Goal: Find contact information: Find contact information

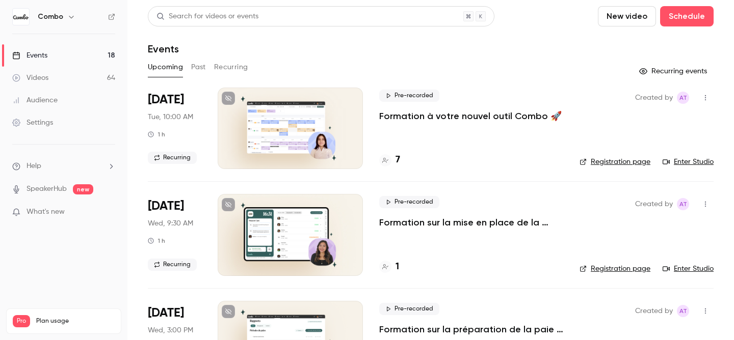
click at [685, 162] on link "Enter Studio" at bounding box center [688, 162] width 51 height 10
click at [391, 160] on div "7" at bounding box center [389, 160] width 21 height 14
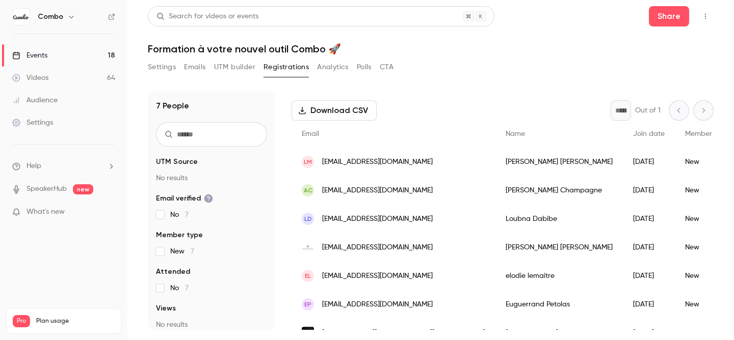
scroll to position [59, 0]
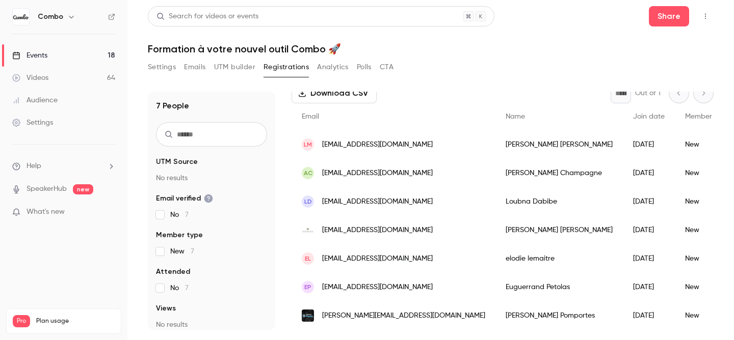
click at [390, 230] on span "[EMAIL_ADDRESS][DOMAIN_NAME]" at bounding box center [377, 230] width 111 height 11
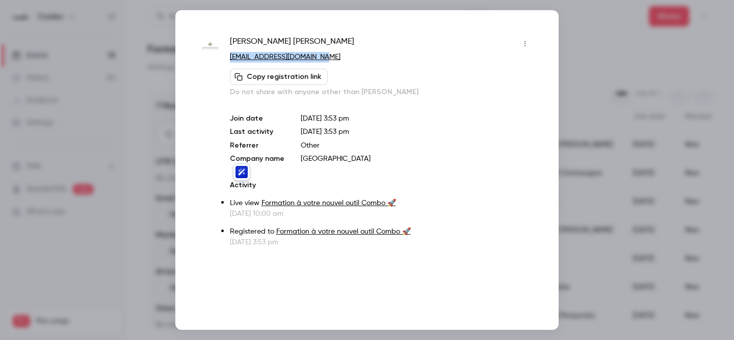
drag, startPoint x: 327, startPoint y: 55, endPoint x: 228, endPoint y: 53, distance: 99.4
click at [228, 53] on div "Ana Carolina Giacomelli direction@diamond-rock.fr Copy registration link Do not…" at bounding box center [367, 142] width 332 height 212
copy link "[EMAIL_ADDRESS][DOMAIN_NAME]"
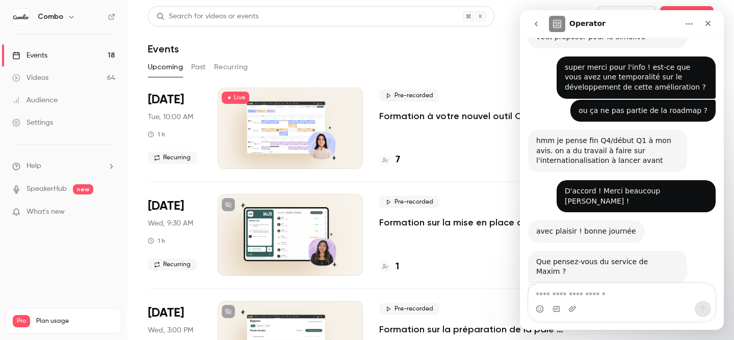
scroll to position [333, 0]
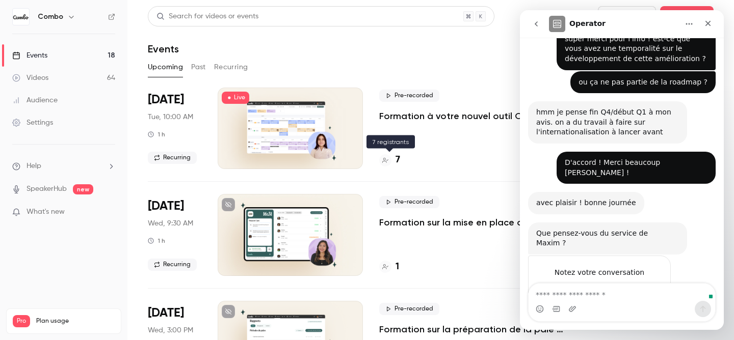
click at [391, 160] on div "7" at bounding box center [389, 160] width 21 height 14
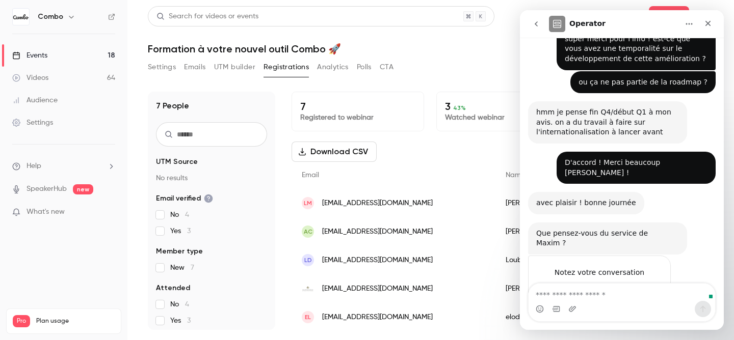
click at [643, 284] on span "Formidable" at bounding box center [647, 293] width 18 height 18
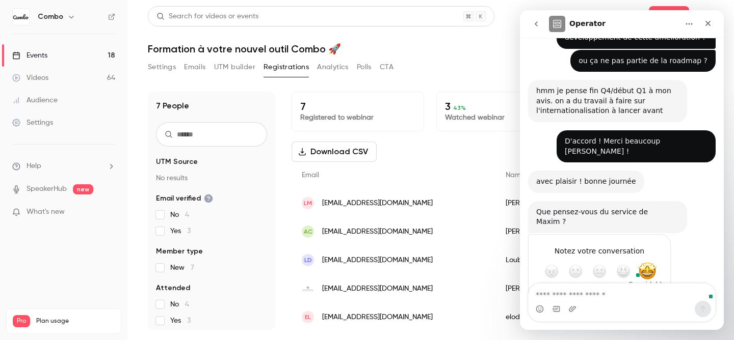
scroll to position [360, 0]
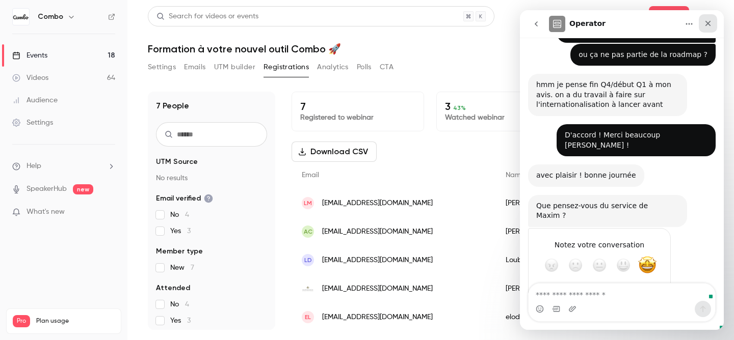
click at [708, 26] on icon "Fermer" at bounding box center [708, 23] width 8 height 8
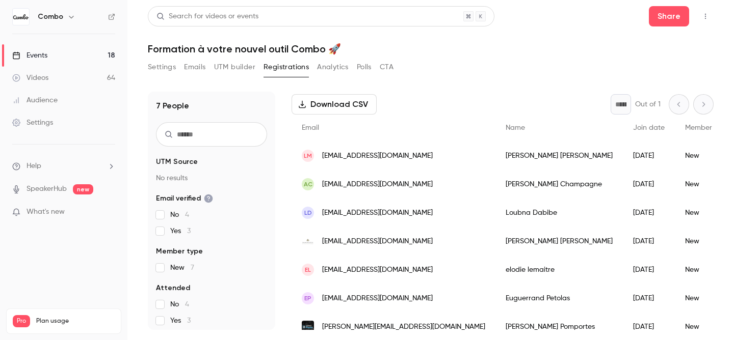
scroll to position [59, 0]
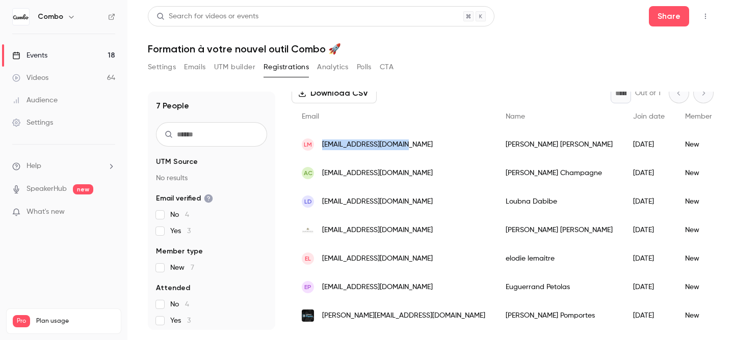
copy span "[EMAIL_ADDRESS][DOMAIN_NAME]"
drag, startPoint x: 405, startPoint y: 143, endPoint x: 320, endPoint y: 142, distance: 85.6
click at [320, 142] on div "LM [EMAIL_ADDRESS][DOMAIN_NAME]" at bounding box center [394, 144] width 204 height 29
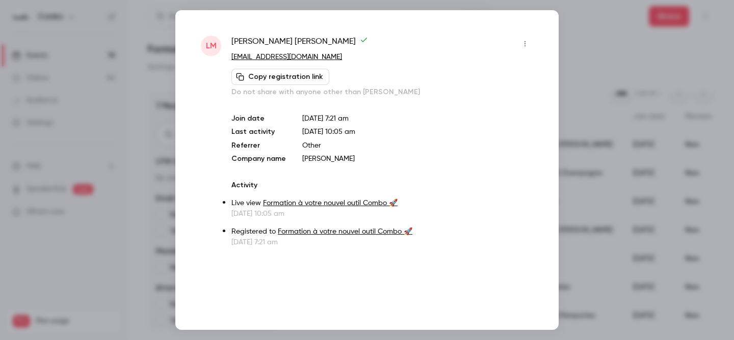
click at [569, 72] on div at bounding box center [367, 170] width 734 height 340
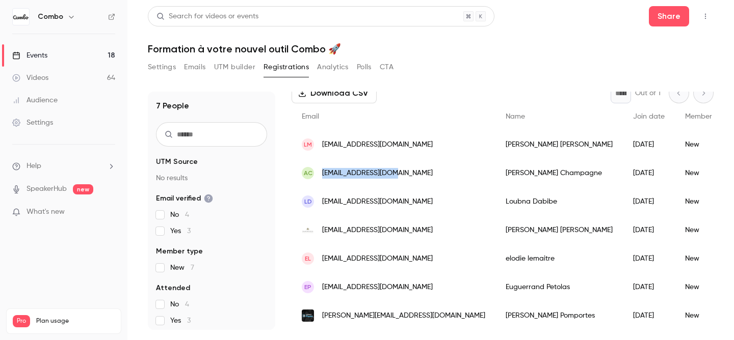
drag, startPoint x: 399, startPoint y: 175, endPoint x: 324, endPoint y: 175, distance: 74.4
click at [324, 175] on div "AC [EMAIL_ADDRESS][DOMAIN_NAME]" at bounding box center [394, 173] width 204 height 29
copy span "[EMAIL_ADDRESS][DOMAIN_NAME]"
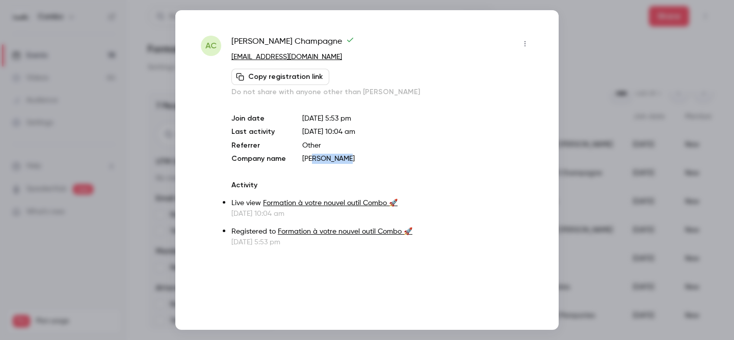
drag, startPoint x: 349, startPoint y: 158, endPoint x: 310, endPoint y: 157, distance: 38.7
click at [310, 157] on p "[PERSON_NAME]" at bounding box center [417, 159] width 231 height 10
